Goal: Task Accomplishment & Management: Manage account settings

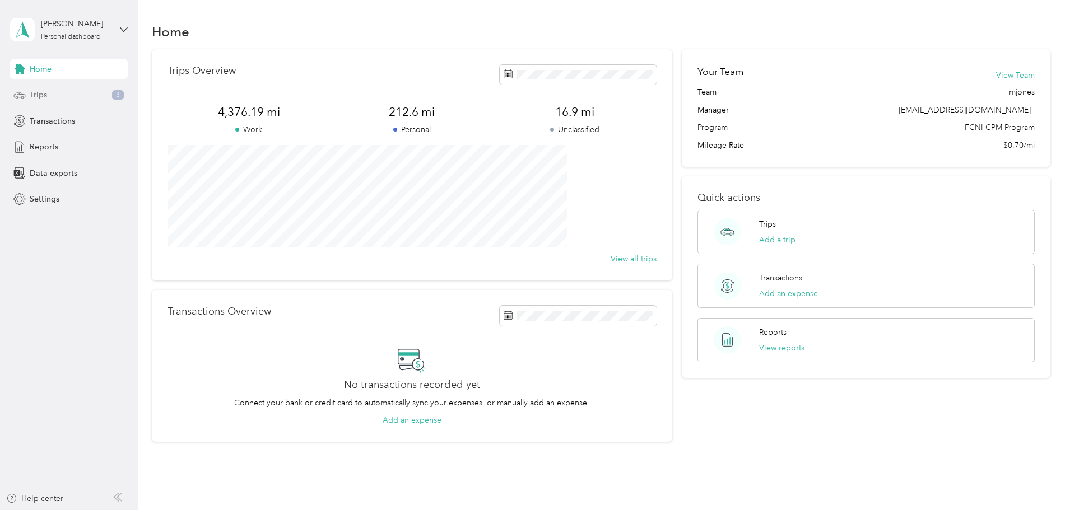
click at [39, 99] on span "Trips" at bounding box center [38, 95] width 17 height 12
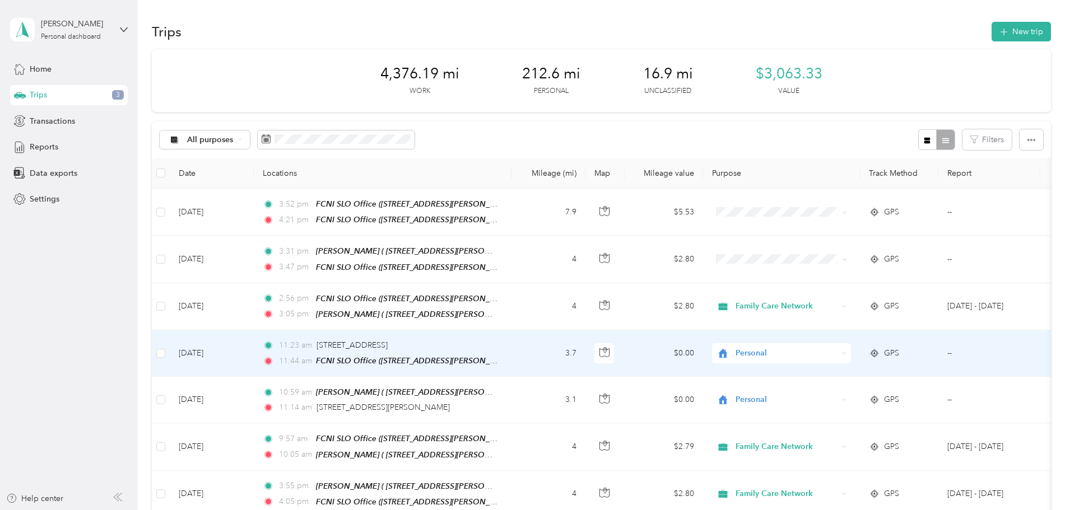
scroll to position [56, 0]
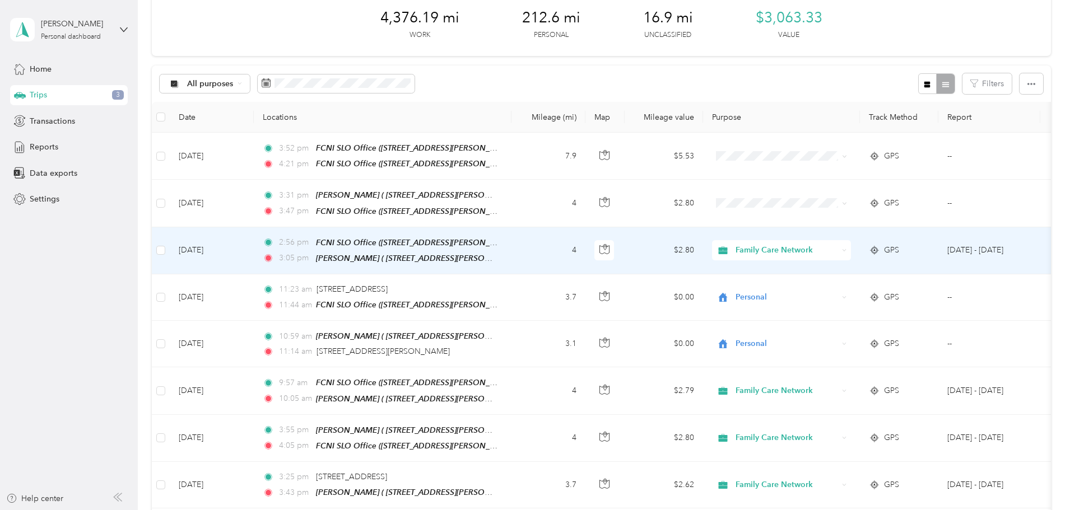
click at [254, 246] on td "[DATE]" at bounding box center [212, 250] width 84 height 47
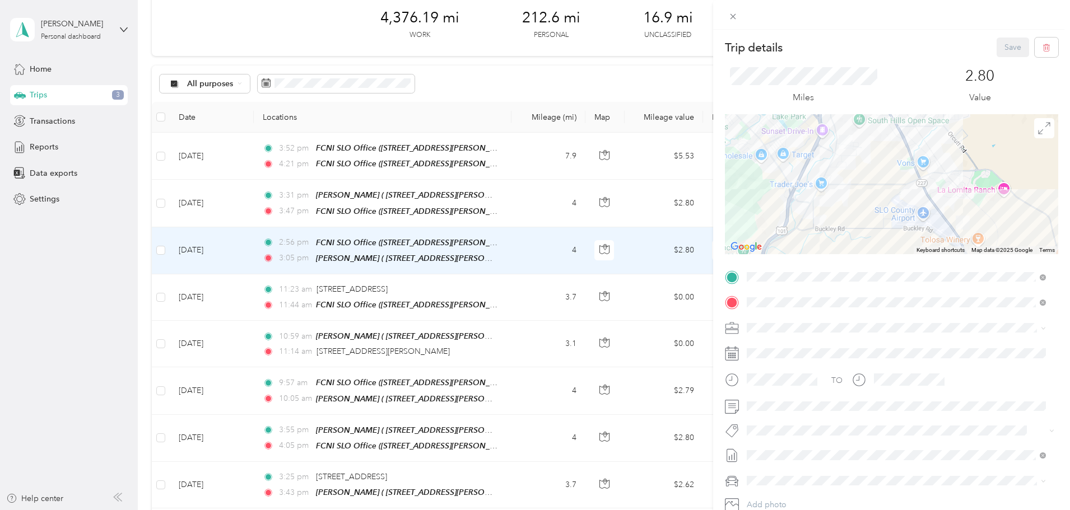
click at [757, 421] on div "TO Add photo" at bounding box center [891, 403] width 333 height 271
click at [760, 424] on span at bounding box center [900, 431] width 315 height 16
click at [788, 416] on ol "Fsp Shared Fsp Tay Fsp Youth Hsp Specialty Mhs" at bounding box center [896, 368] width 307 height 108
click at [776, 423] on span at bounding box center [900, 431] width 315 height 16
click at [783, 415] on li "Specialty Mhs" at bounding box center [896, 409] width 307 height 22
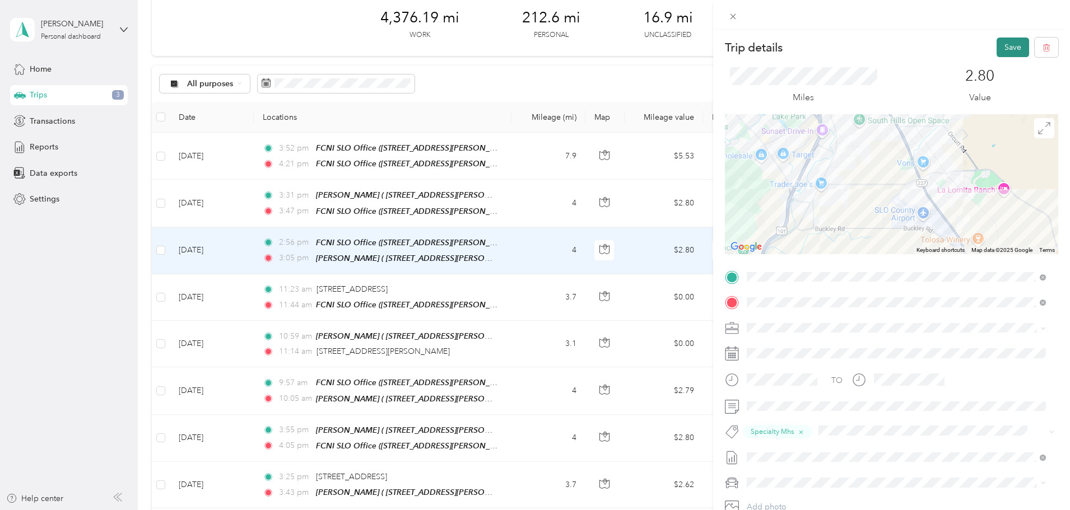
click at [999, 54] on button "Save" at bounding box center [1012, 48] width 32 height 20
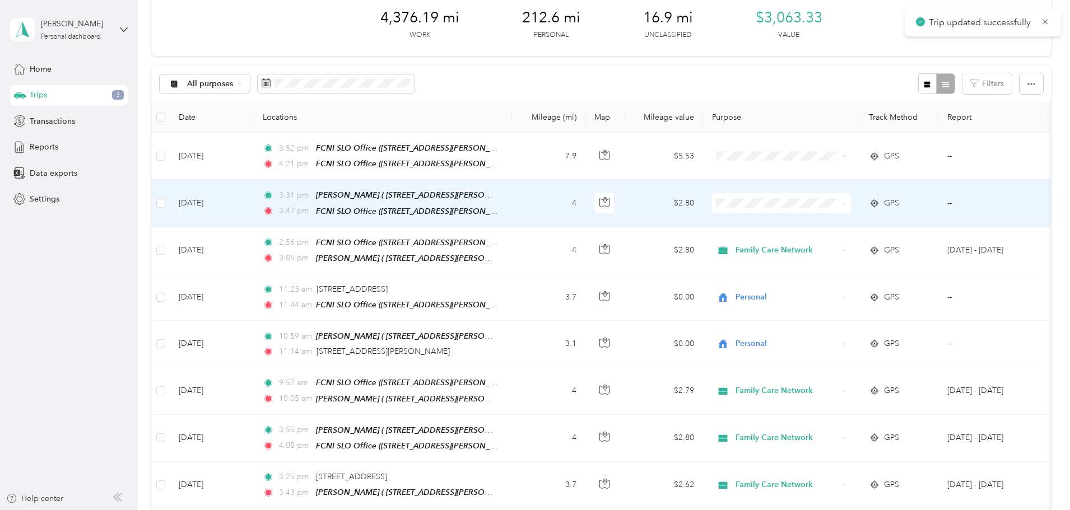
click at [328, 201] on td "3:31 pm [PERSON_NAME] ( [STREET_ADDRESS][PERSON_NAME]) 3:47 pm FCNI SLO Office …" at bounding box center [383, 203] width 258 height 47
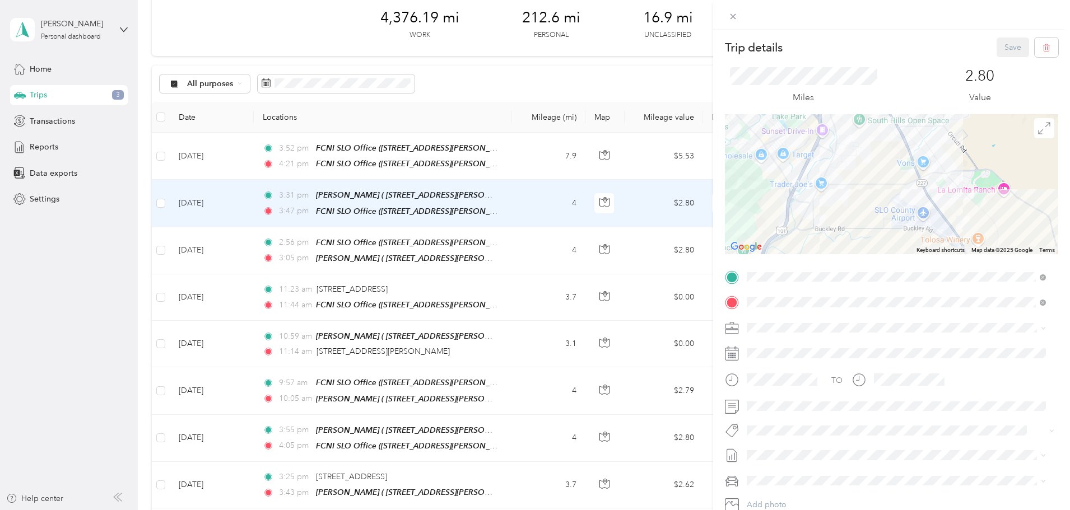
click at [771, 348] on span "Family Care Network" at bounding box center [787, 347] width 73 height 10
click at [777, 443] on li "Specialty Mhs" at bounding box center [896, 451] width 307 height 22
click at [1001, 50] on button "Save" at bounding box center [1012, 48] width 32 height 20
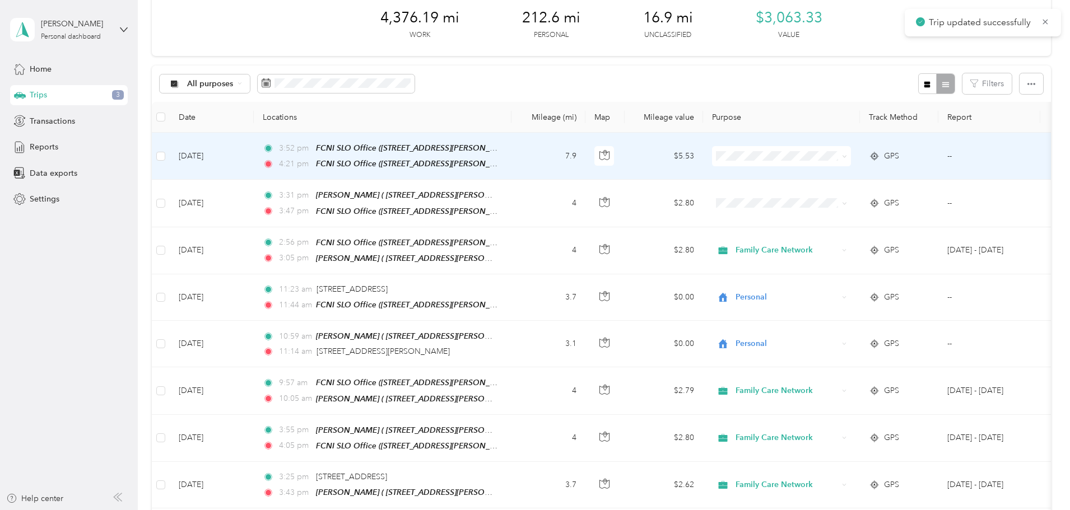
click at [254, 153] on td "[DATE]" at bounding box center [212, 156] width 84 height 47
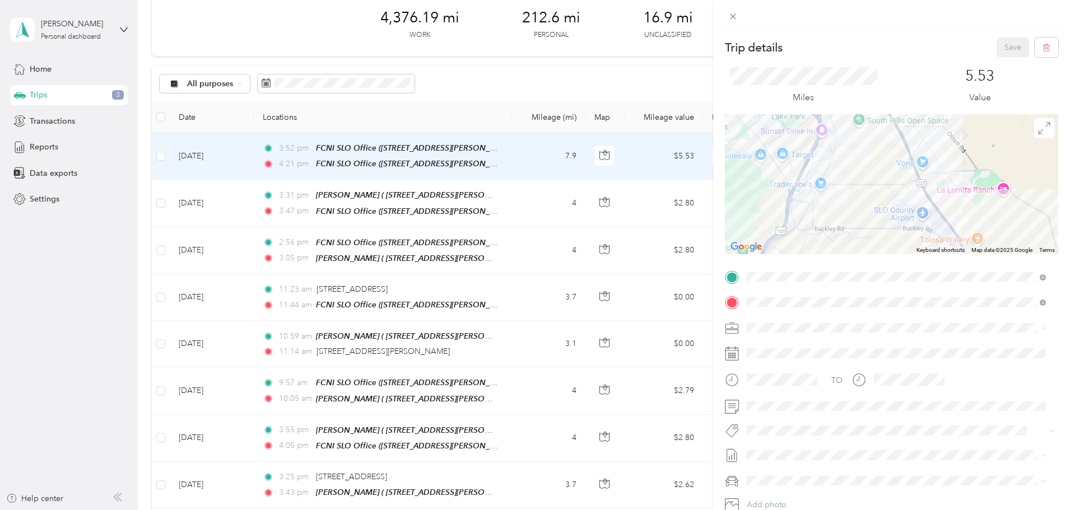
click at [785, 349] on span "Family Care Network" at bounding box center [787, 348] width 73 height 10
click at [782, 416] on li "Specialty Mhs" at bounding box center [896, 411] width 307 height 22
click at [1005, 56] on button "Save" at bounding box center [1012, 48] width 32 height 20
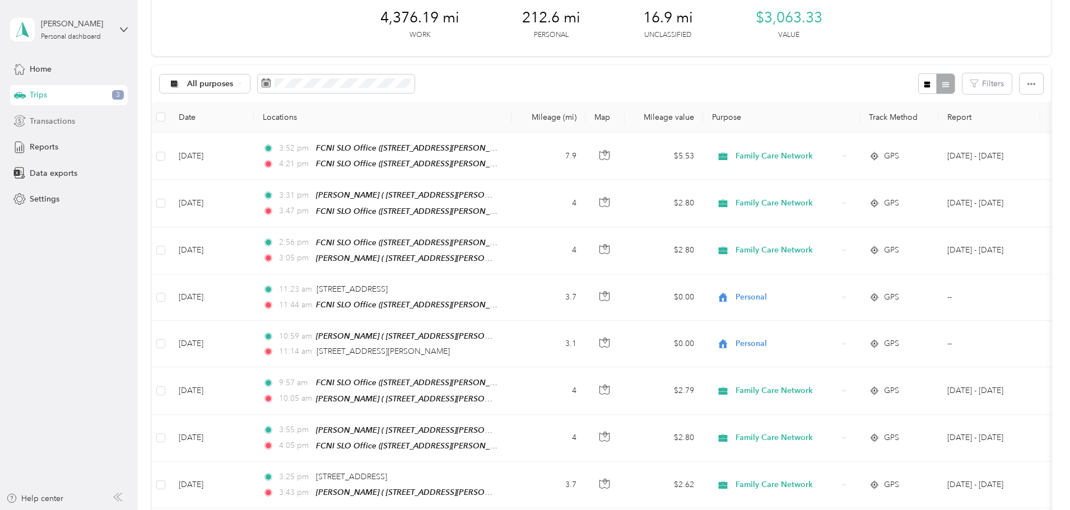
click at [58, 120] on span "Transactions" at bounding box center [52, 121] width 45 height 12
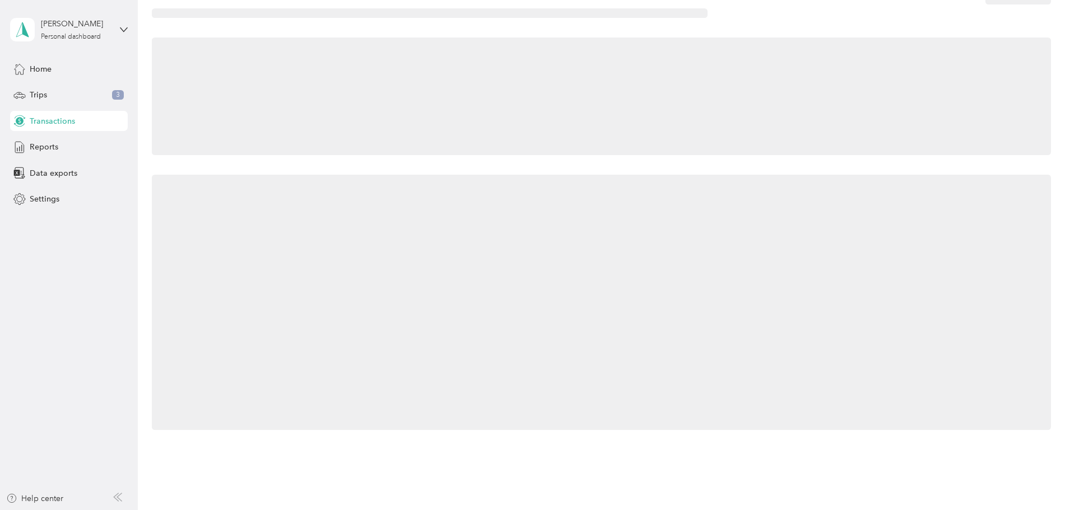
scroll to position [56, 0]
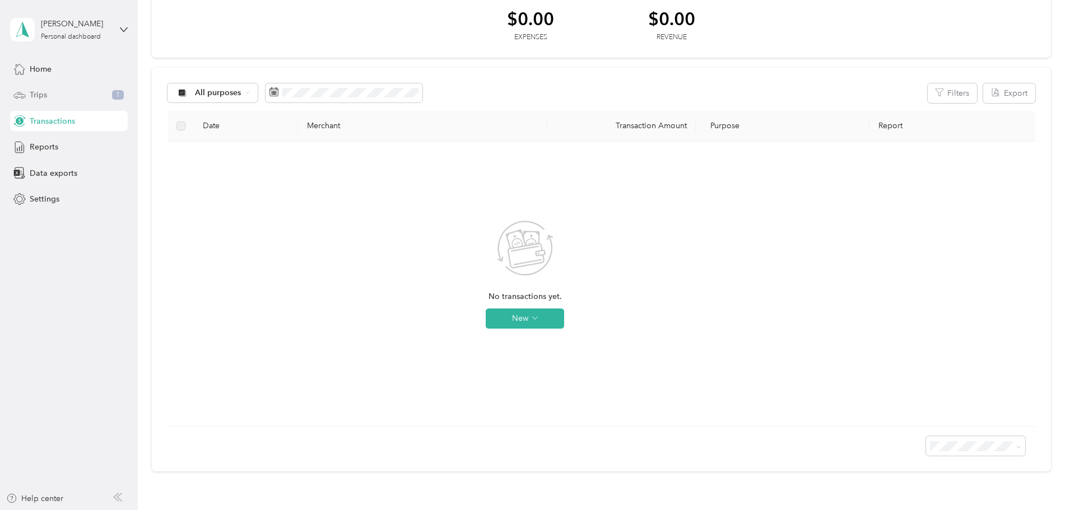
click at [51, 96] on div "Trips 1" at bounding box center [69, 95] width 118 height 20
